Goal: Task Accomplishment & Management: Use online tool/utility

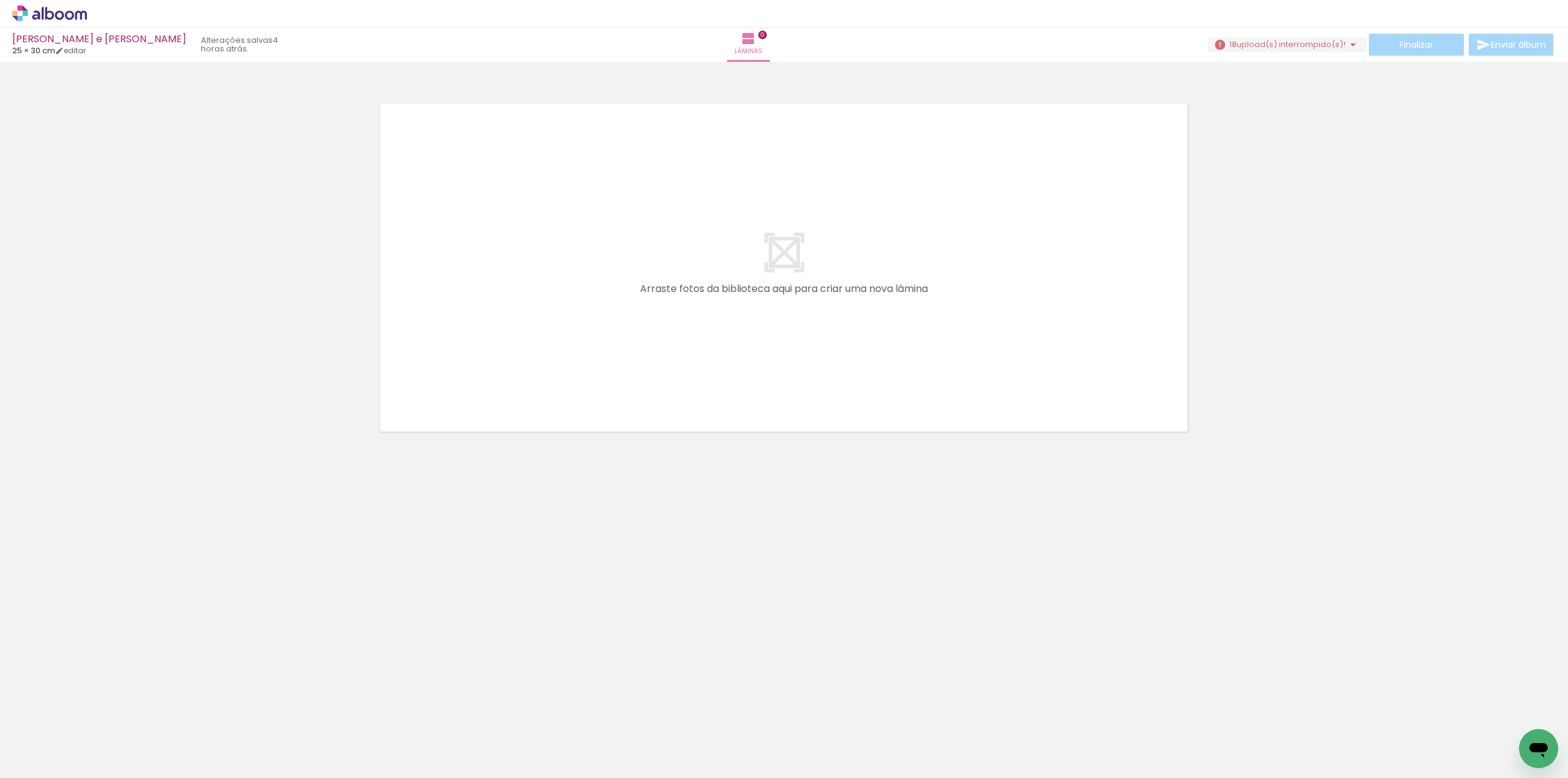
click at [1311, 46] on span "upload(s) interrompido(s)!" at bounding box center [1291, 44] width 109 height 12
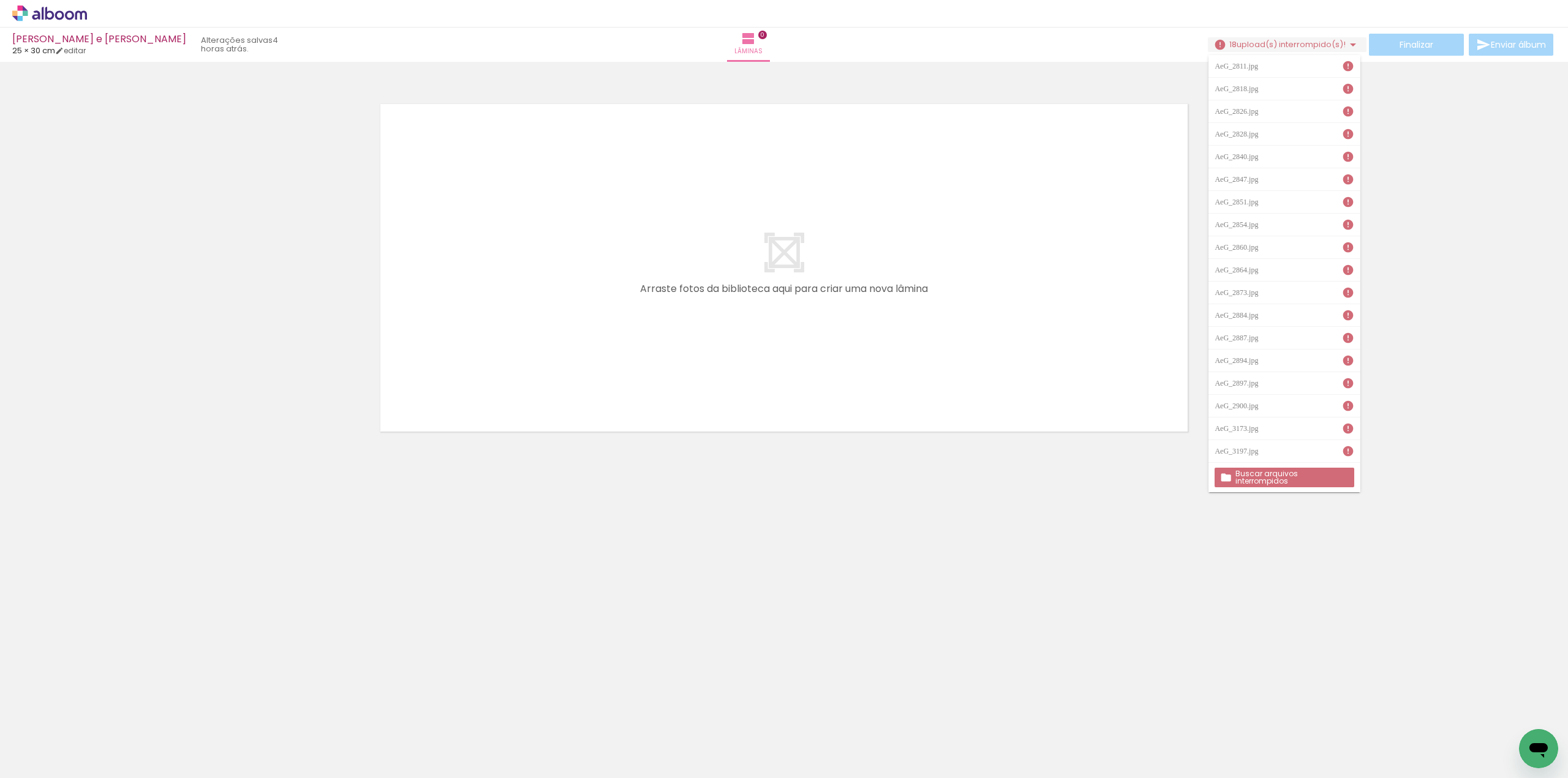
click at [0, 0] on slot "Buscar arquivos interrompidos" at bounding box center [0, 0] width 0 height 0
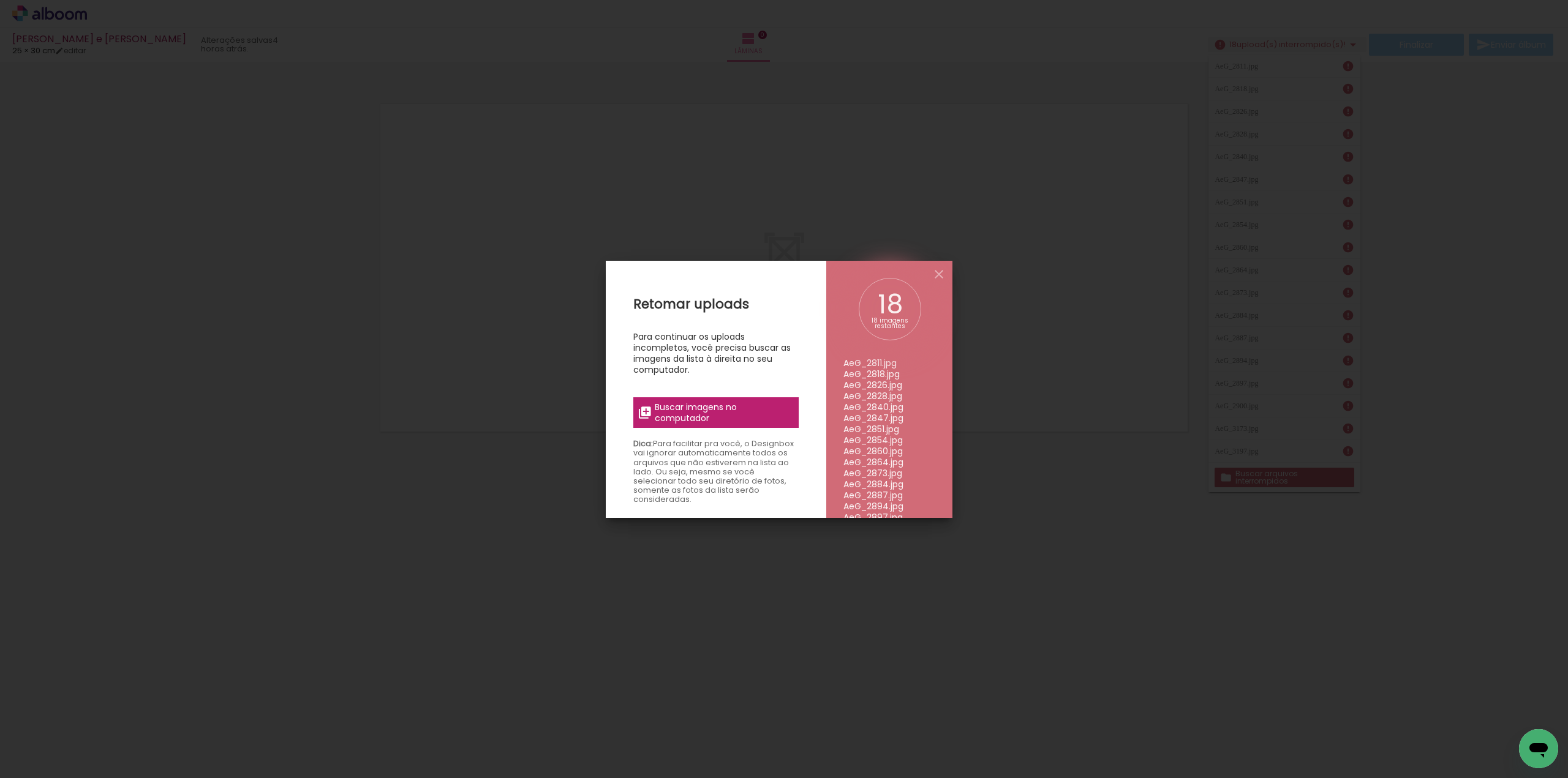
click at [702, 410] on span "Buscar imagens no computador" at bounding box center [723, 412] width 137 height 22
click at [0, 0] on input "file" at bounding box center [0, 0] width 0 height 0
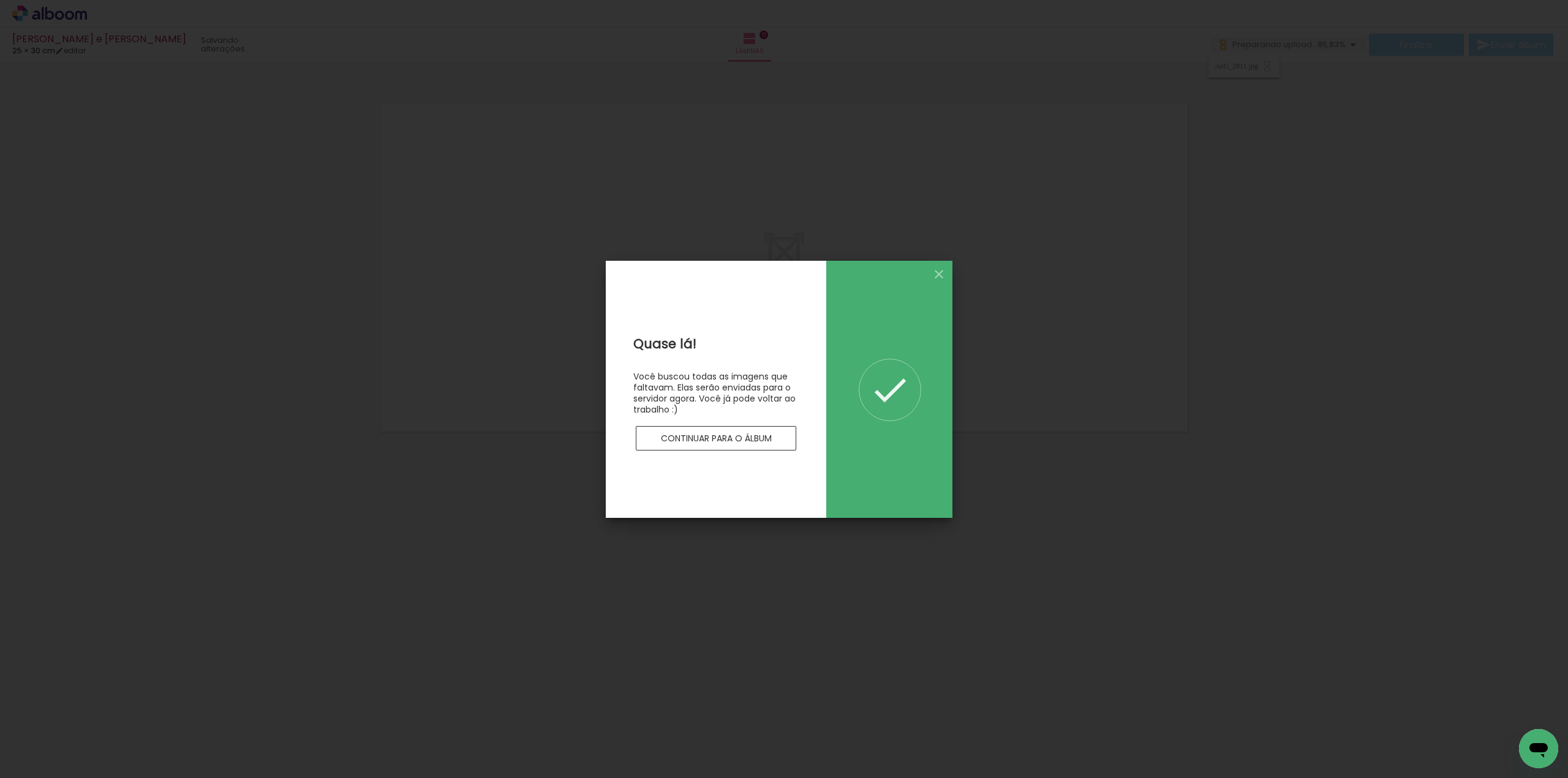
click at [735, 443] on paper-button "Continuar para o álbum" at bounding box center [716, 438] width 160 height 24
